Goal: Task Accomplishment & Management: Manage account settings

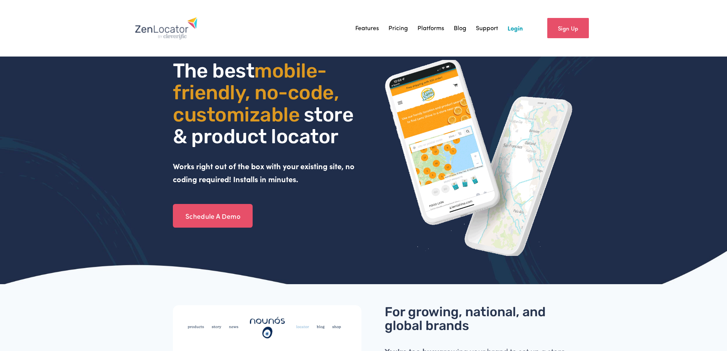
click at [518, 30] on link "Login" at bounding box center [515, 28] width 15 height 11
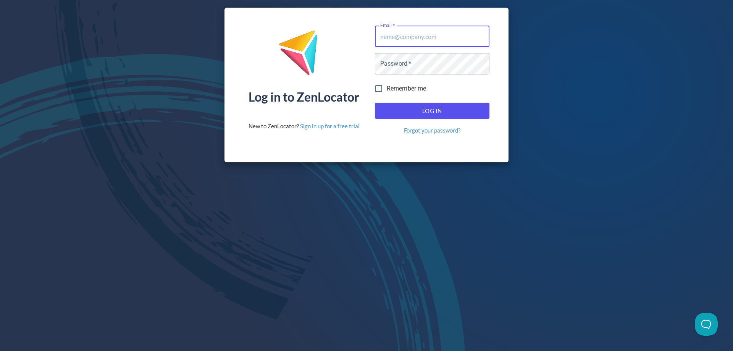
click at [414, 35] on input "Email   *" at bounding box center [432, 36] width 115 height 21
type input "service@pinnaclesalesgroup.com"
click at [375, 103] on button "Log In" at bounding box center [432, 111] width 115 height 16
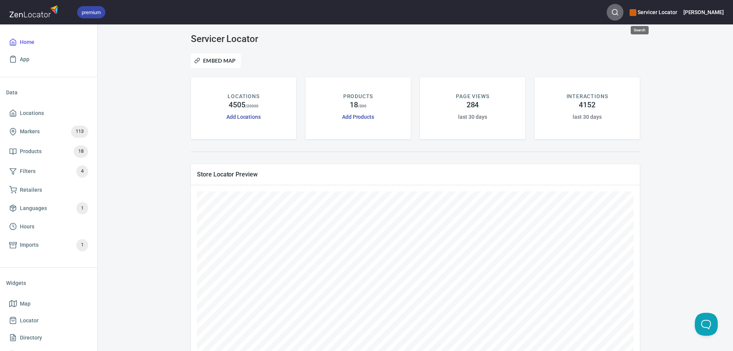
click at [619, 13] on icon "button" at bounding box center [615, 12] width 8 height 8
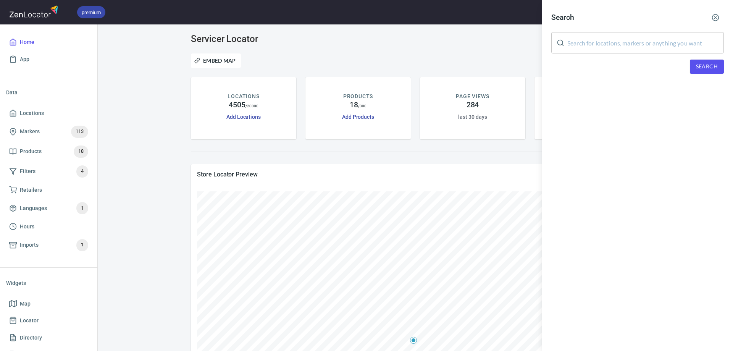
click at [622, 43] on input "text" at bounding box center [645, 42] width 157 height 21
type input "River City Appliance"
click at [705, 71] on span "Search" at bounding box center [707, 67] width 22 height 10
click at [718, 18] on icon "button" at bounding box center [716, 18] width 8 height 8
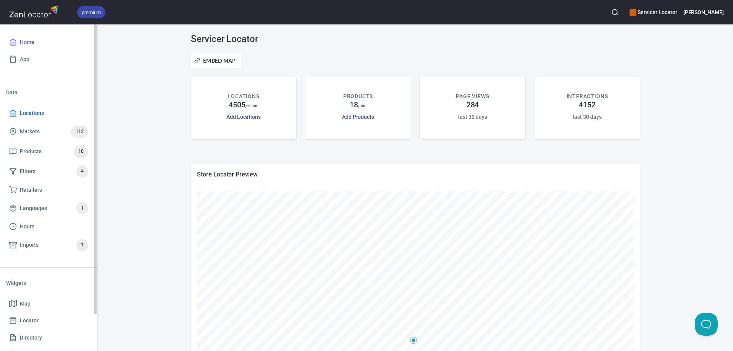
click at [32, 109] on span "Locations" at bounding box center [32, 113] width 24 height 10
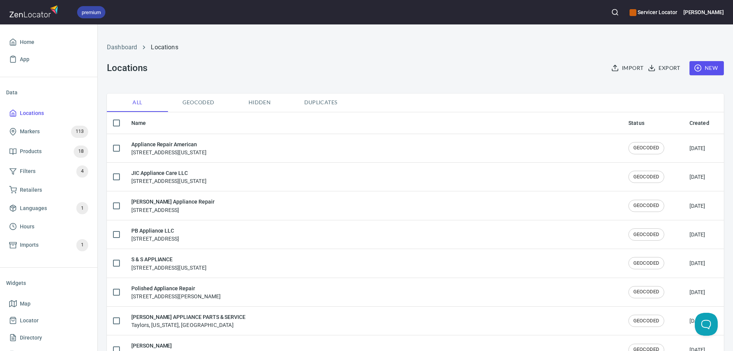
checkbox input "false"
click at [698, 69] on span "New" at bounding box center [707, 68] width 22 height 10
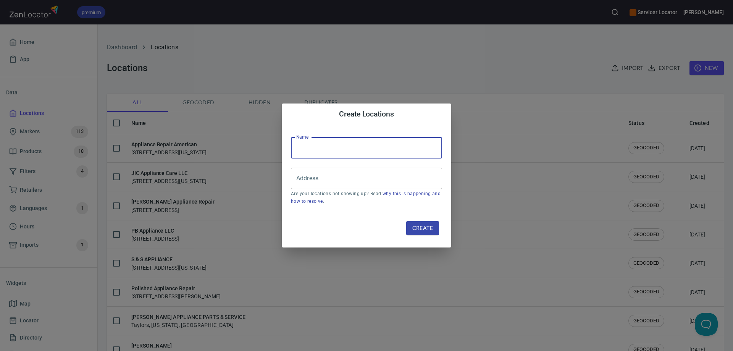
click at [344, 149] on input "text" at bounding box center [366, 147] width 151 height 21
type input "Rived City Appliance"
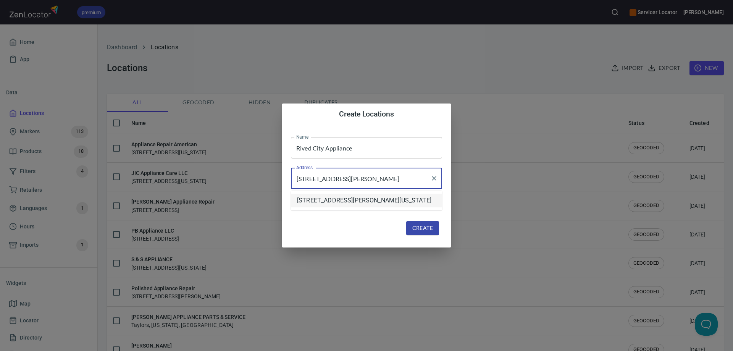
click at [311, 204] on li "3108 Fulton Avenue, Sacramento, California, United States" at bounding box center [366, 201] width 151 height 14
type input "3108 Fulton Avenue, Sacramento, California, United States"
click at [420, 229] on span "Create" at bounding box center [422, 228] width 21 height 10
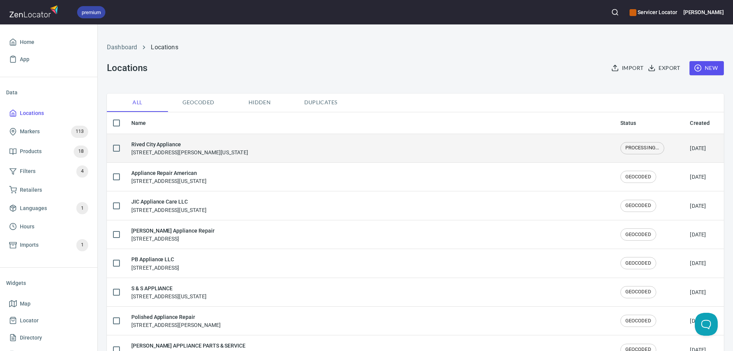
click at [196, 149] on div "Rived City Appliance 3108 Fulton Avenue, Sacramento, California, United States" at bounding box center [189, 148] width 117 height 16
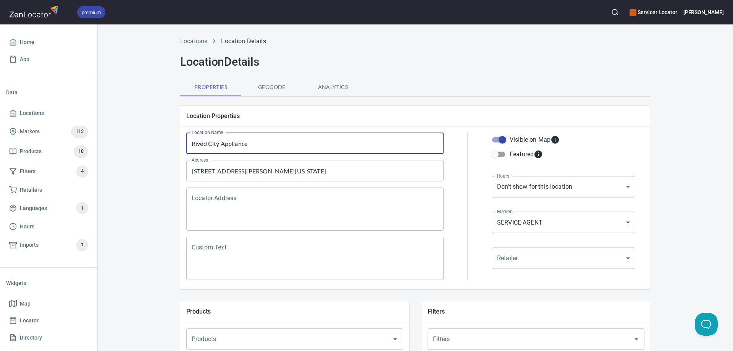
click at [202, 144] on input "Rived City Appliance" at bounding box center [314, 142] width 257 height 21
type input "River City Appliance"
click at [245, 171] on input "3108 Fulton Avenue, Sacramento, California, United States" at bounding box center [309, 170] width 239 height 15
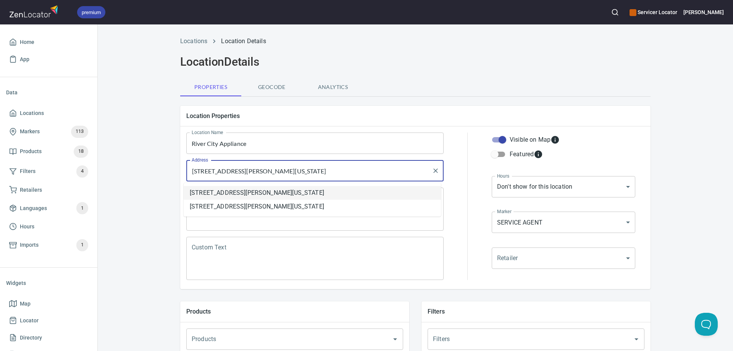
click at [247, 195] on li "3108 Fulton Avenue, Sacramento, California, United States" at bounding box center [312, 193] width 257 height 14
type input "3108 Fulton Avenue, Sacramento, California, United States"
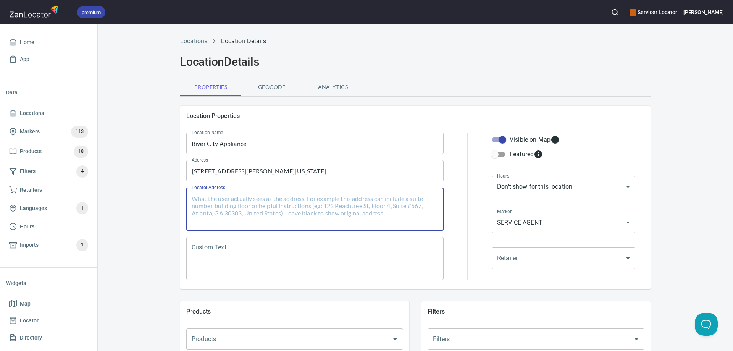
click at [234, 200] on textarea "Locator Address" at bounding box center [315, 209] width 247 height 29
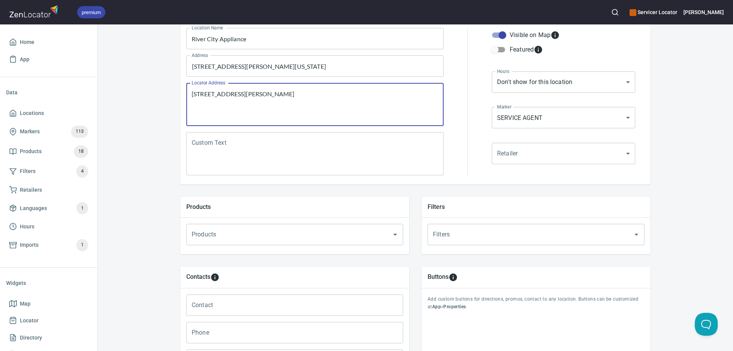
scroll to position [115, 0]
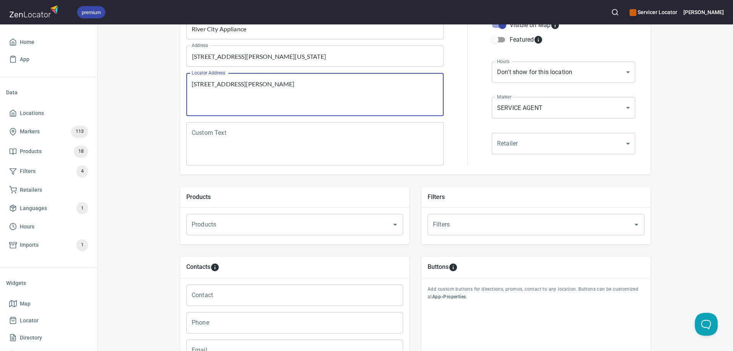
type textarea "3108 Fulton Ave, Ste A, Sacramento CA 95821"
click at [213, 132] on textarea "Custom Text" at bounding box center [315, 143] width 247 height 29
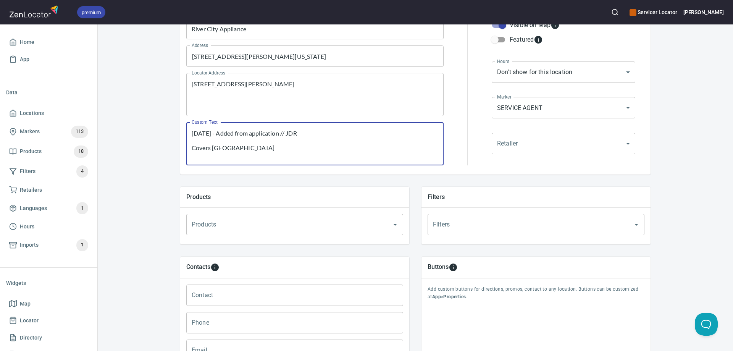
type textarea "8/14/25 - Added from application // JDR Covers Sacramento & Placer County"
click at [223, 223] on input "Products" at bounding box center [284, 224] width 189 height 15
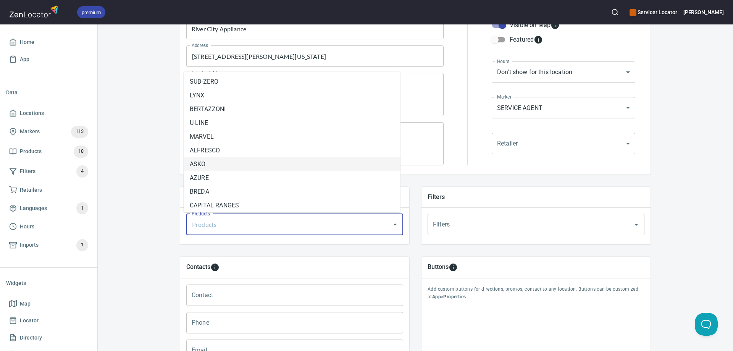
click at [211, 160] on li "ASKO" at bounding box center [292, 164] width 217 height 14
click at [237, 226] on input "Products" at bounding box center [300, 224] width 156 height 15
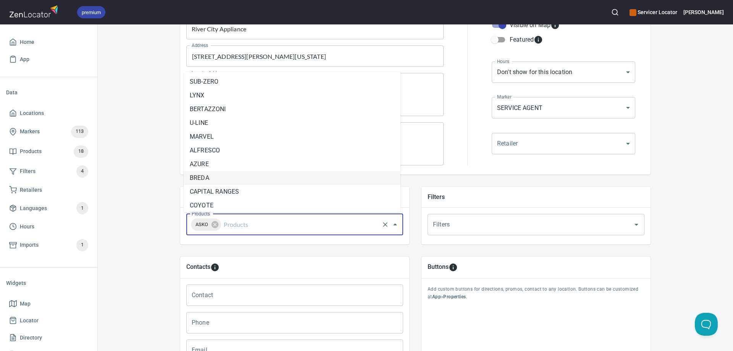
click at [222, 176] on li "BREDA" at bounding box center [292, 178] width 217 height 14
click at [266, 228] on input "Products" at bounding box center [317, 224] width 121 height 15
click at [235, 192] on li "COYOTE" at bounding box center [292, 192] width 217 height 14
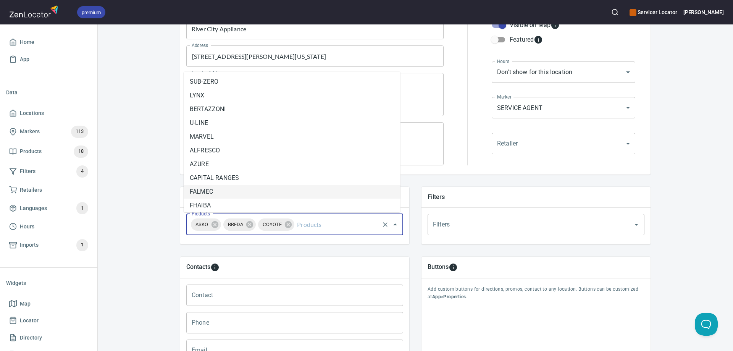
click at [306, 223] on input "Products" at bounding box center [337, 224] width 83 height 15
drag, startPoint x: 250, startPoint y: 191, endPoint x: 292, endPoint y: 204, distance: 43.6
click at [252, 191] on li "FALMEC" at bounding box center [292, 192] width 217 height 14
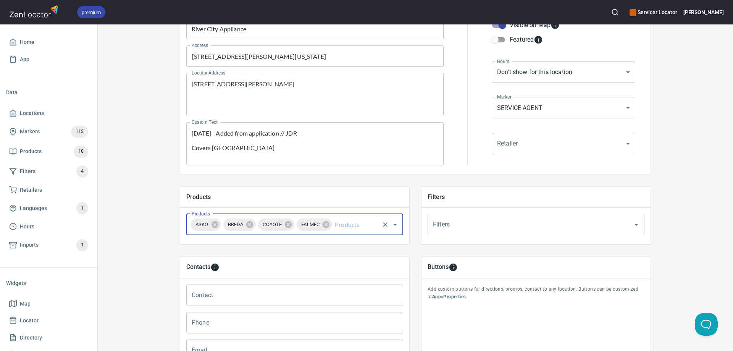
click at [340, 228] on input "Products" at bounding box center [355, 224] width 45 height 15
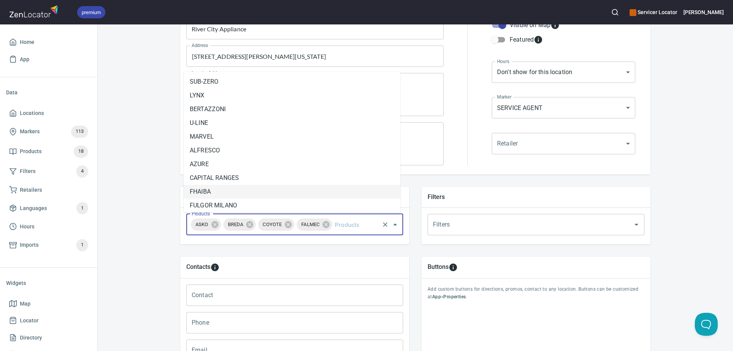
click at [252, 191] on li "FHAIBA" at bounding box center [292, 192] width 217 height 14
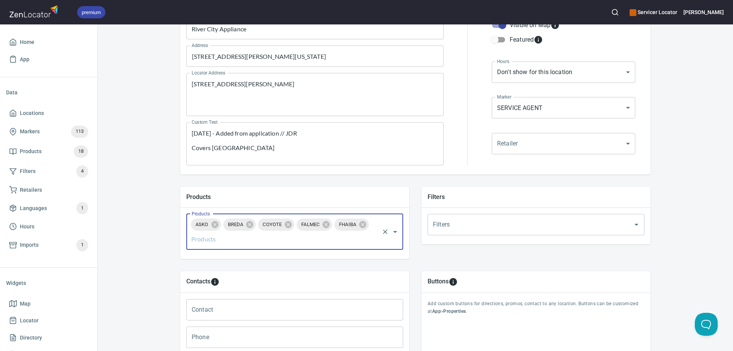
click at [201, 239] on input "Products" at bounding box center [284, 239] width 189 height 15
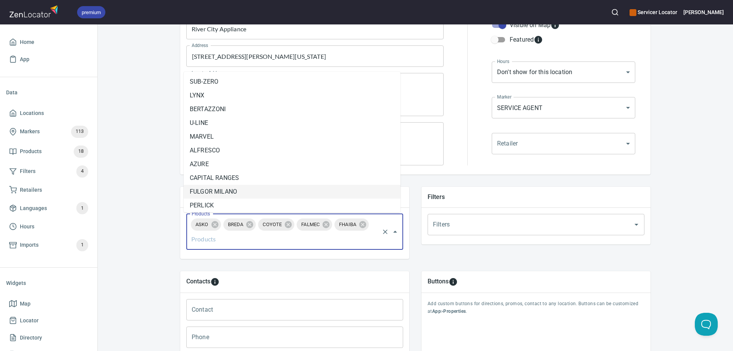
click at [207, 194] on li "FULGOR MILANO" at bounding box center [292, 192] width 217 height 14
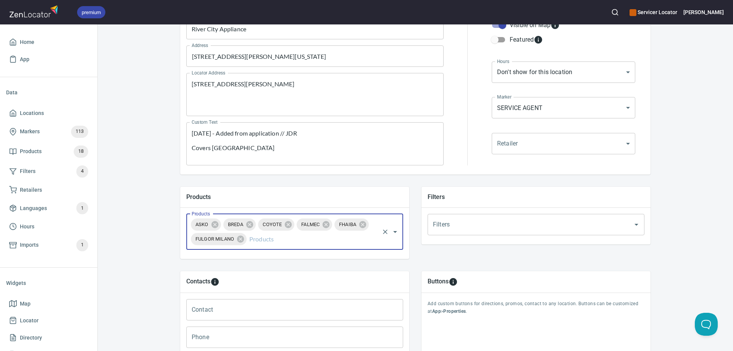
click at [250, 236] on input "Products" at bounding box center [313, 239] width 131 height 15
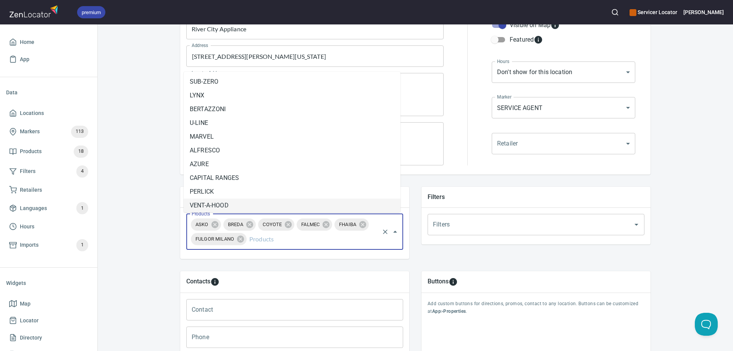
click at [242, 202] on li "VENT-A-HOOD" at bounding box center [292, 206] width 217 height 14
click at [318, 239] on input "Products" at bounding box center [339, 239] width 79 height 15
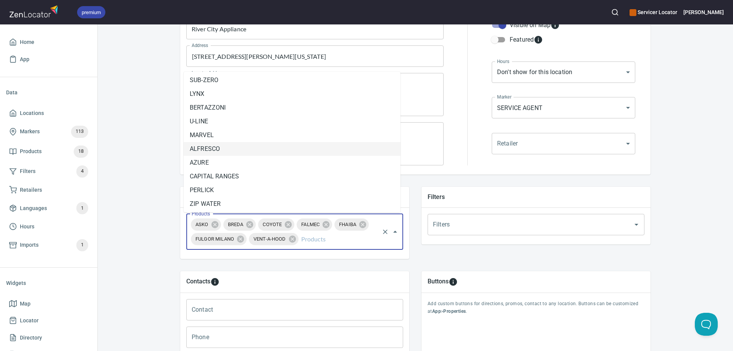
scroll to position [17, 0]
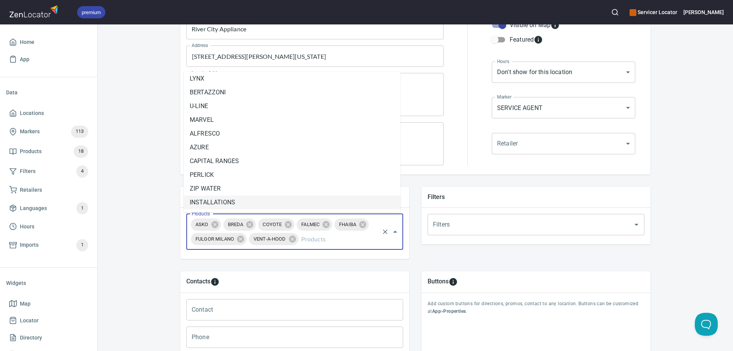
click at [217, 199] on li "INSTALLATIONS" at bounding box center [292, 202] width 217 height 14
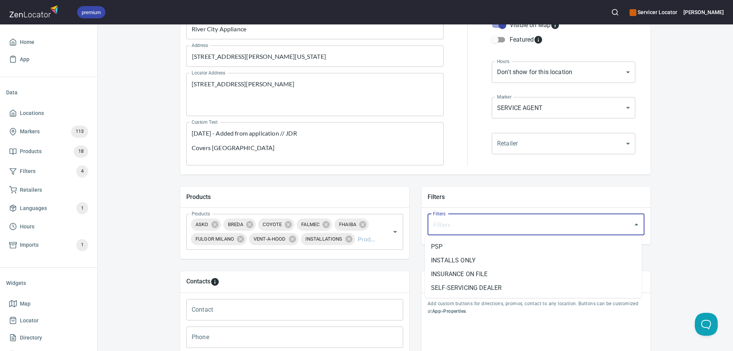
click at [444, 224] on input "Filters" at bounding box center [525, 224] width 189 height 15
click at [461, 273] on li "INSURANCE ON FILE" at bounding box center [533, 274] width 217 height 14
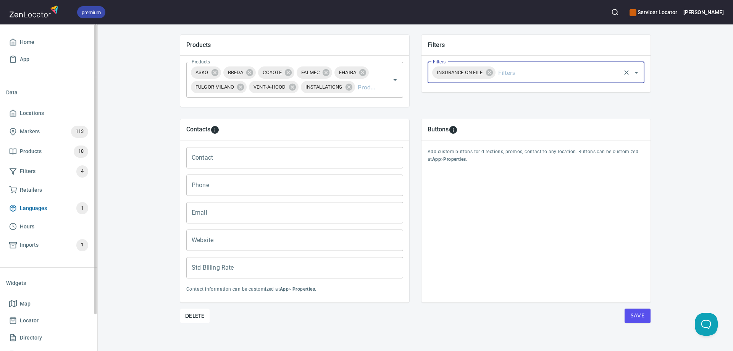
scroll to position [267, 0]
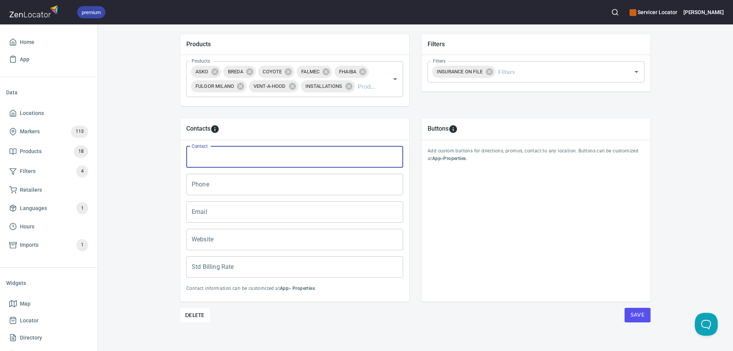
click at [266, 159] on input "Contact" at bounding box center [294, 156] width 217 height 21
type input "Carey Compton"
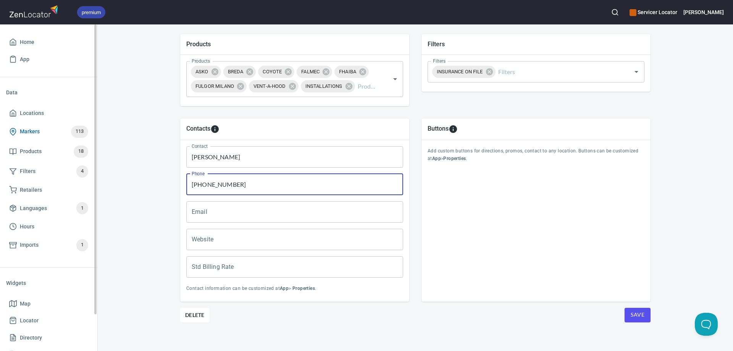
type input "916-483-1988"
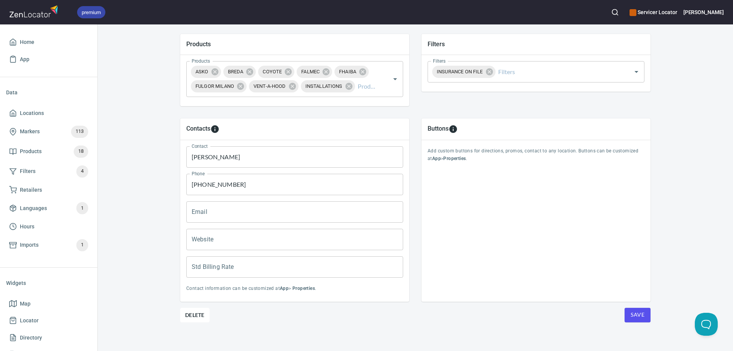
click at [234, 210] on input "Email" at bounding box center [294, 211] width 217 height 21
paste input "customerservice@rivercityappliance.net"
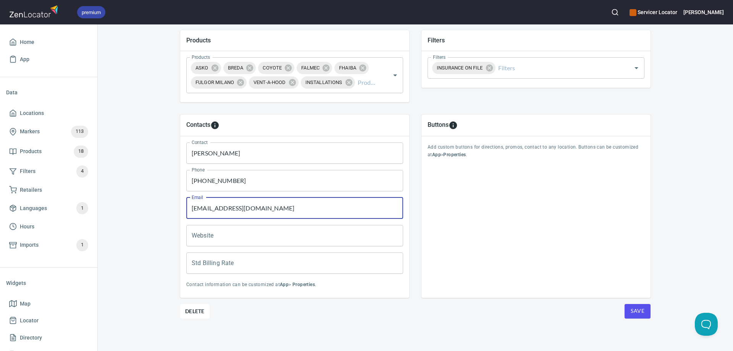
scroll to position [272, 0]
type input "customerservice@rivercityappliance.net"
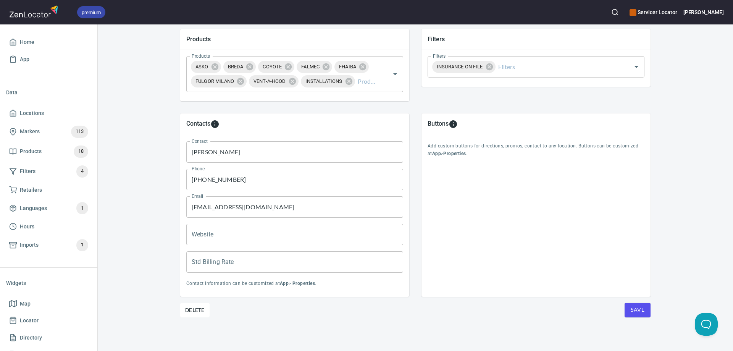
click at [627, 309] on button "Save" at bounding box center [638, 310] width 26 height 15
click at [633, 312] on span "Save" at bounding box center [638, 310] width 14 height 10
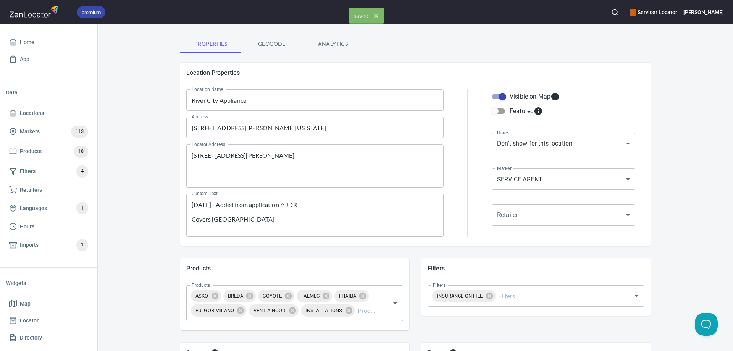
scroll to position [0, 0]
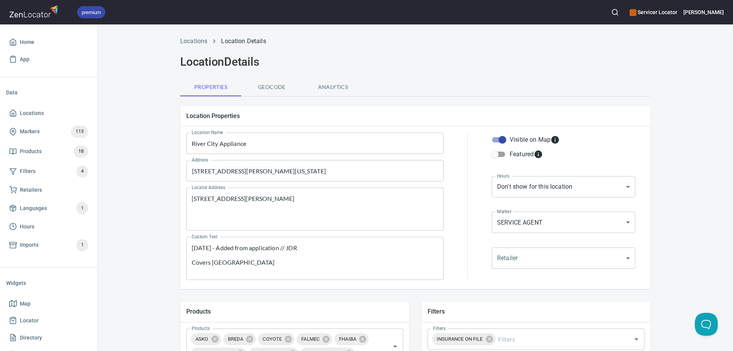
click at [265, 87] on span "Geocode" at bounding box center [272, 87] width 52 height 10
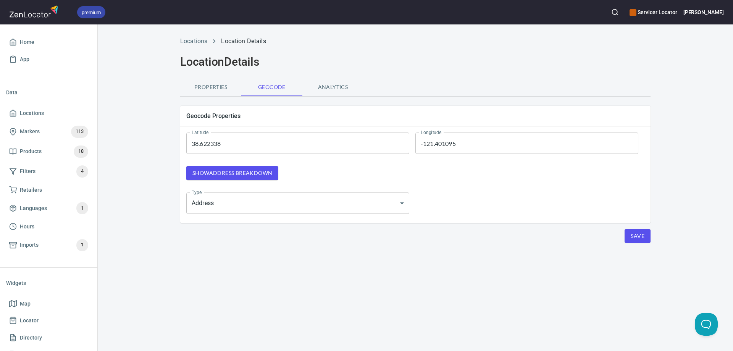
click at [242, 174] on span "Show address breakdown" at bounding box center [232, 173] width 80 height 10
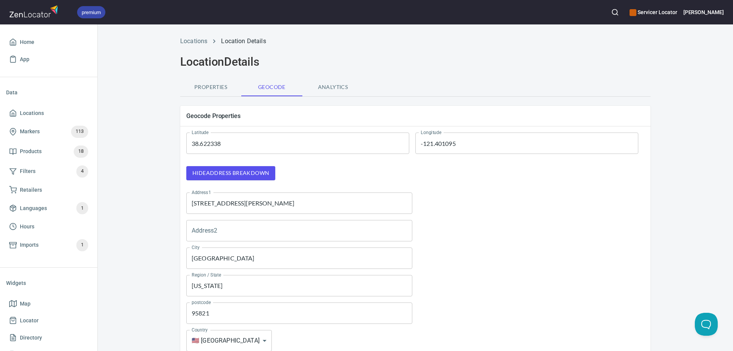
click at [255, 207] on input "3108 Fulton Avenue" at bounding box center [299, 202] width 226 height 21
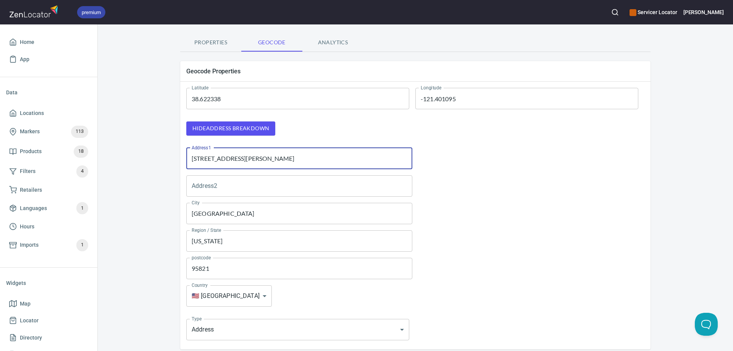
scroll to position [97, 0]
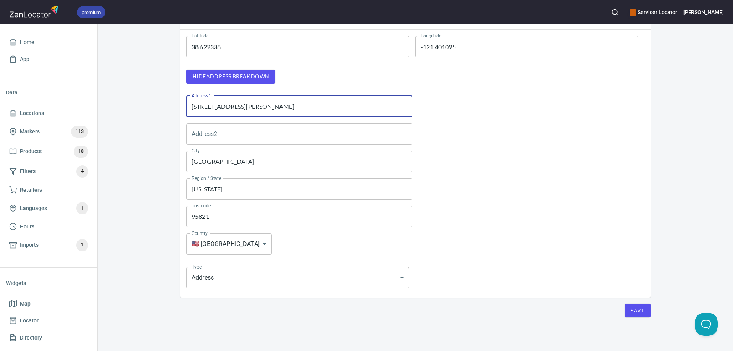
type input "3108 Fulton Avenue, Ste A"
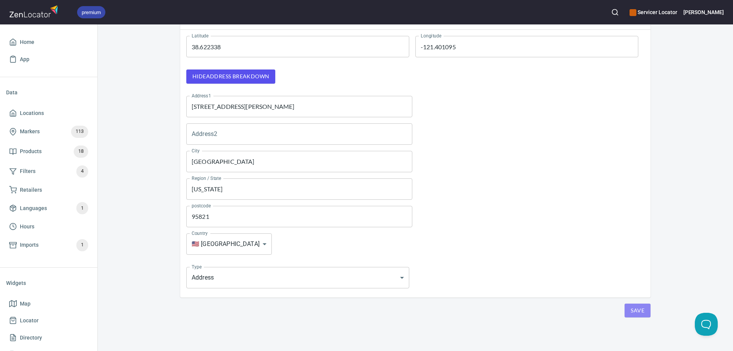
click at [631, 308] on span "Save" at bounding box center [638, 311] width 14 height 10
drag, startPoint x: 628, startPoint y: 308, endPoint x: 551, endPoint y: 285, distance: 80.5
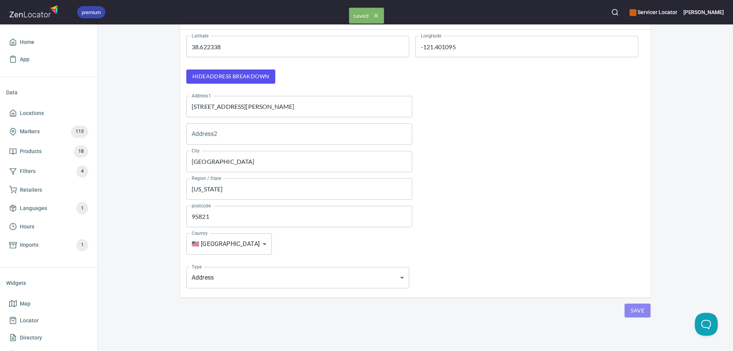
click at [631, 308] on span "Save" at bounding box center [638, 311] width 14 height 10
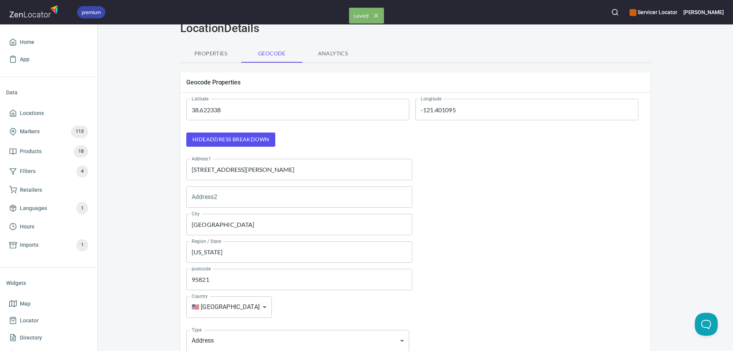
scroll to position [0, 0]
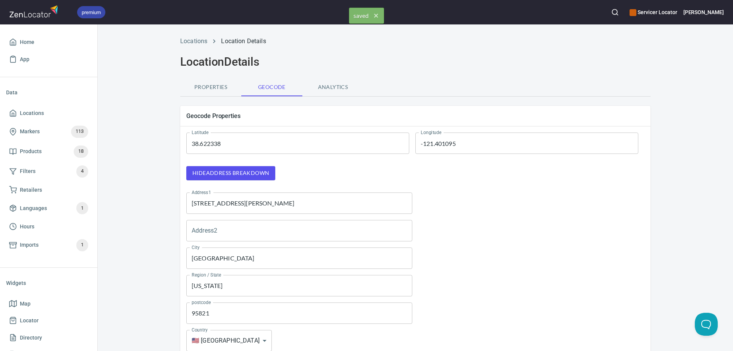
click at [200, 86] on span "Properties" at bounding box center [211, 87] width 52 height 10
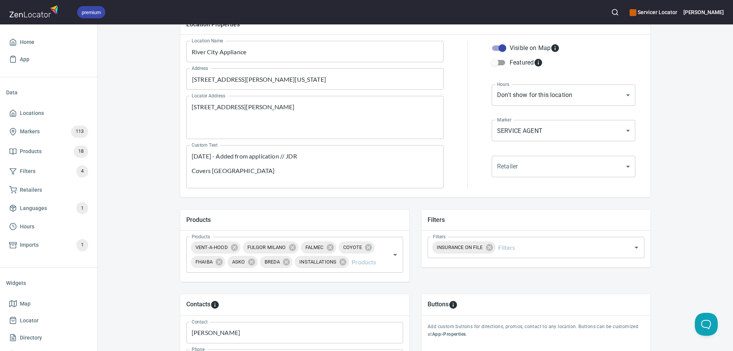
scroll to position [153, 0]
